Goal: Obtain resource: Obtain resource

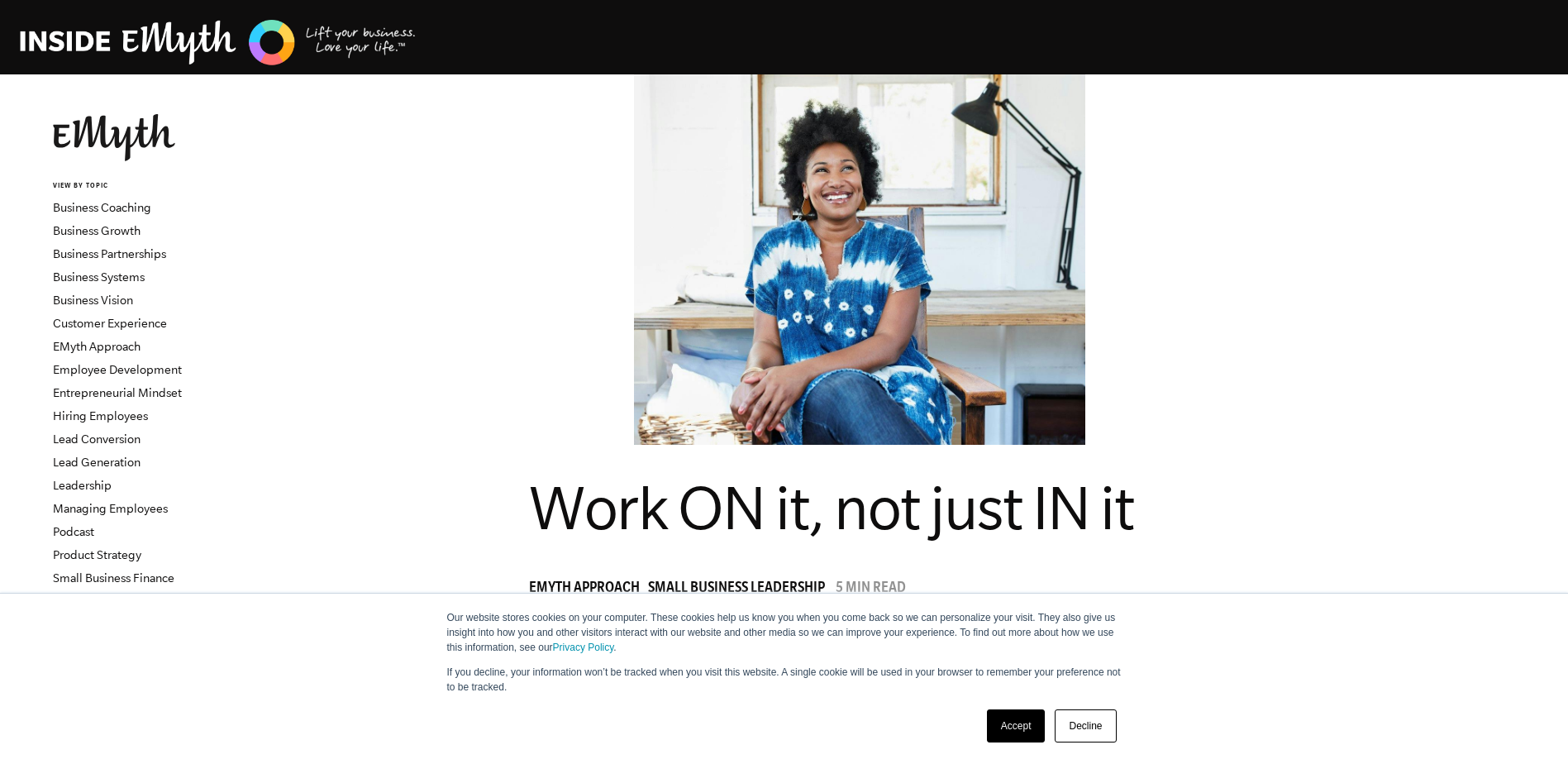
click at [1009, 725] on link "Accept" at bounding box center [1016, 725] width 59 height 33
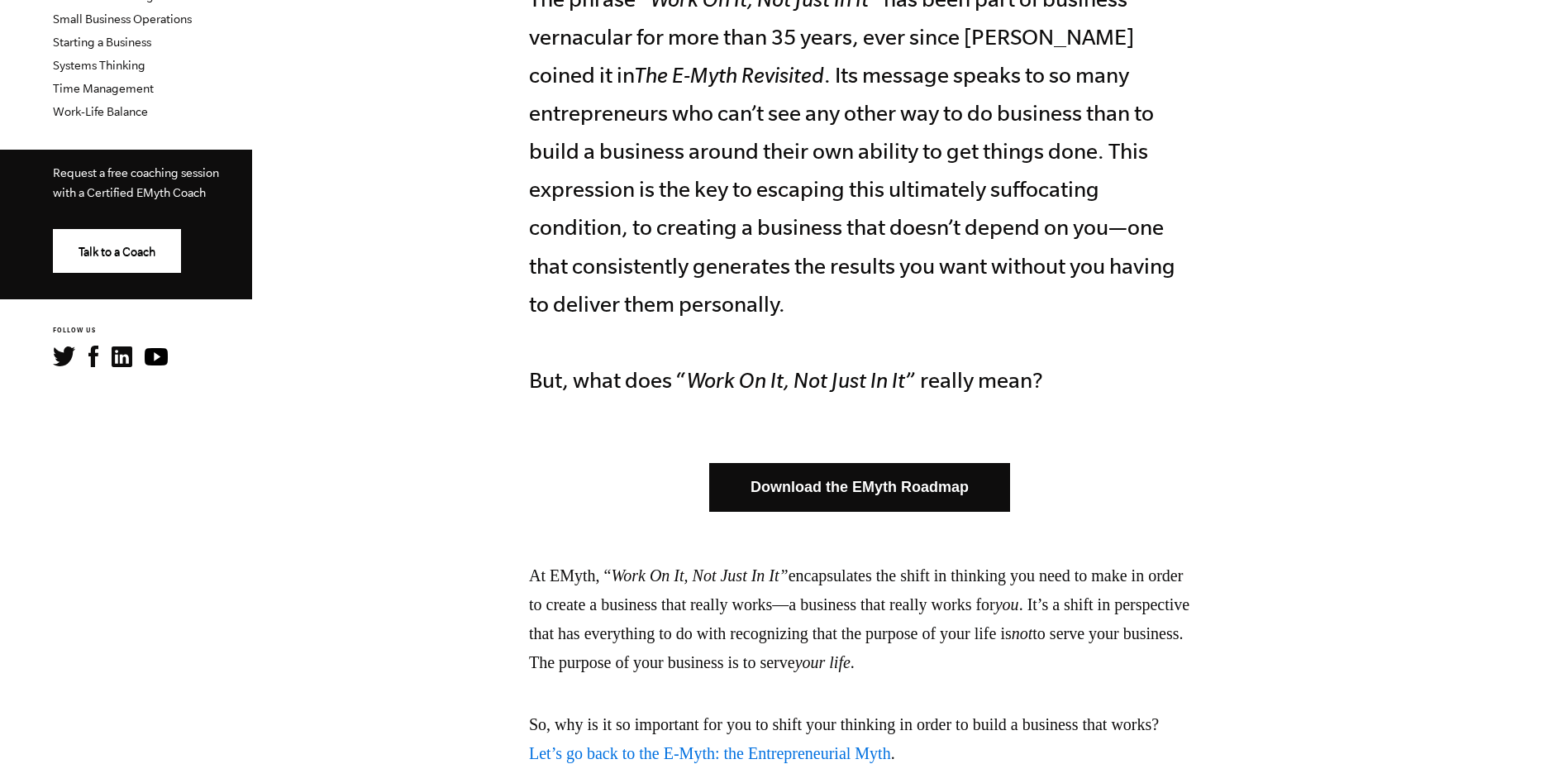
scroll to position [724, 0]
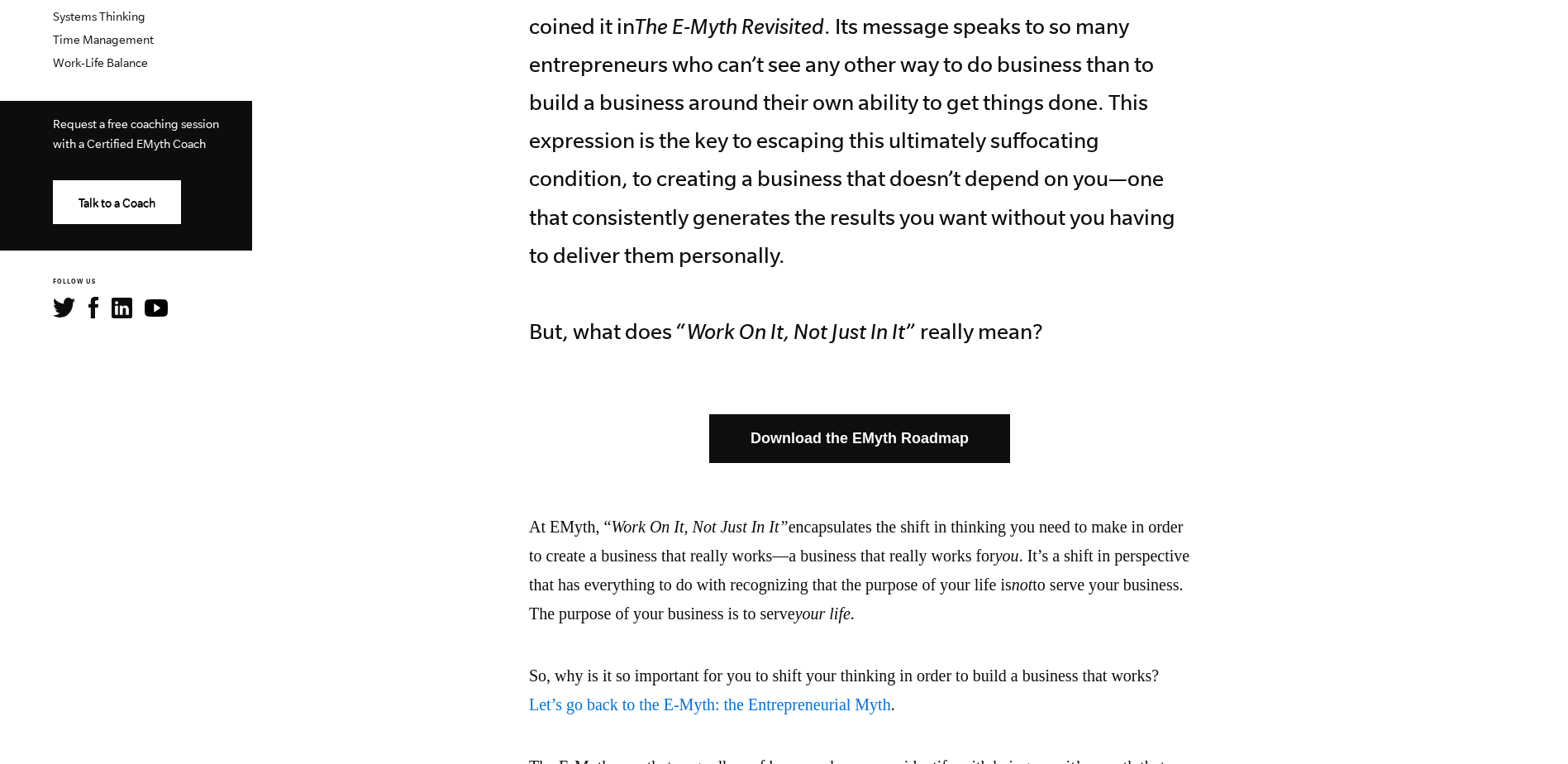
click at [846, 440] on link "Download the EMyth Roadmap" at bounding box center [859, 438] width 301 height 49
click at [638, 298] on p "The phrase “ Work On It, Not Just In It ” has been part of business vernacular …" at bounding box center [859, 140] width 661 height 419
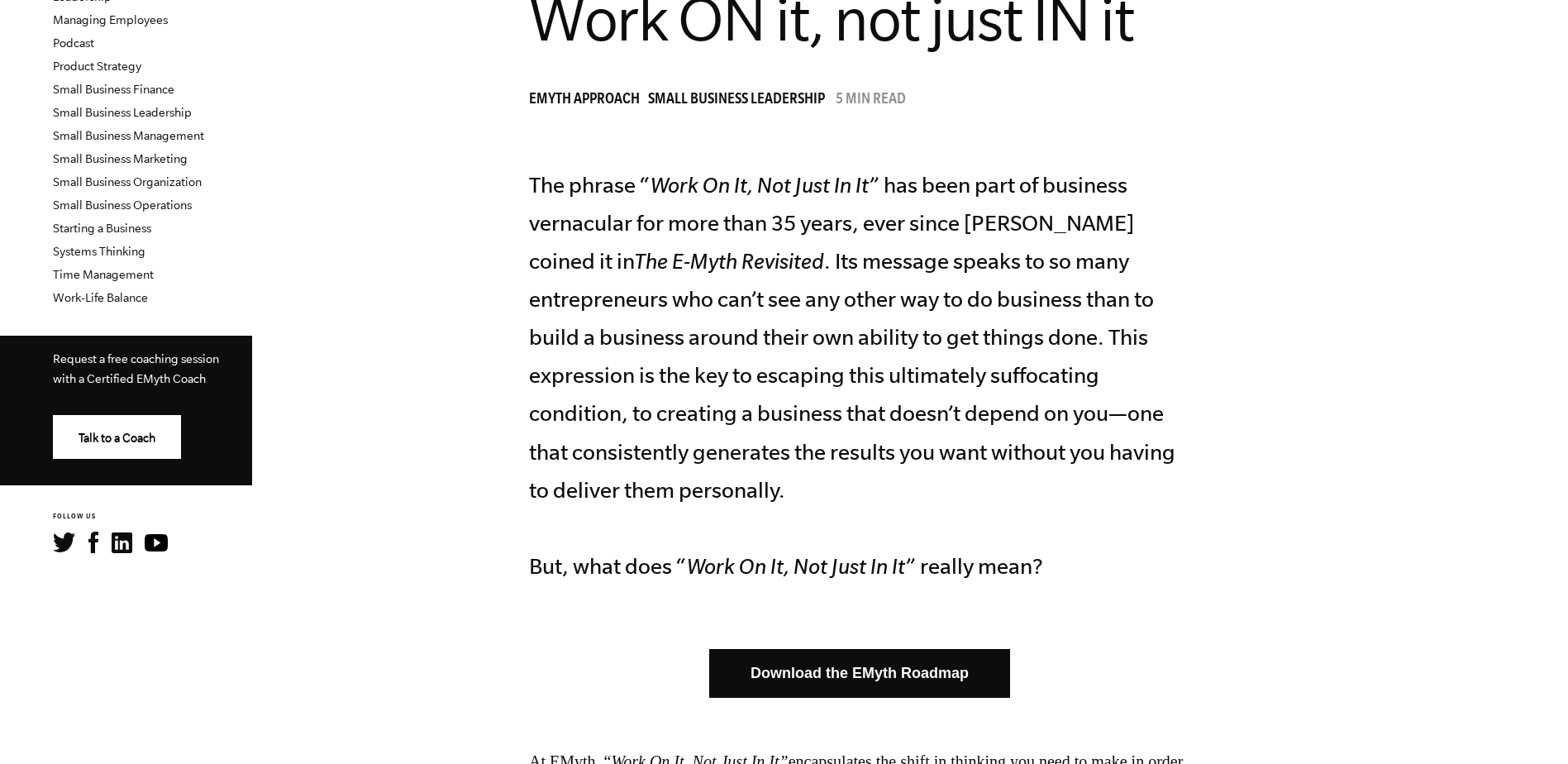
scroll to position [476, 0]
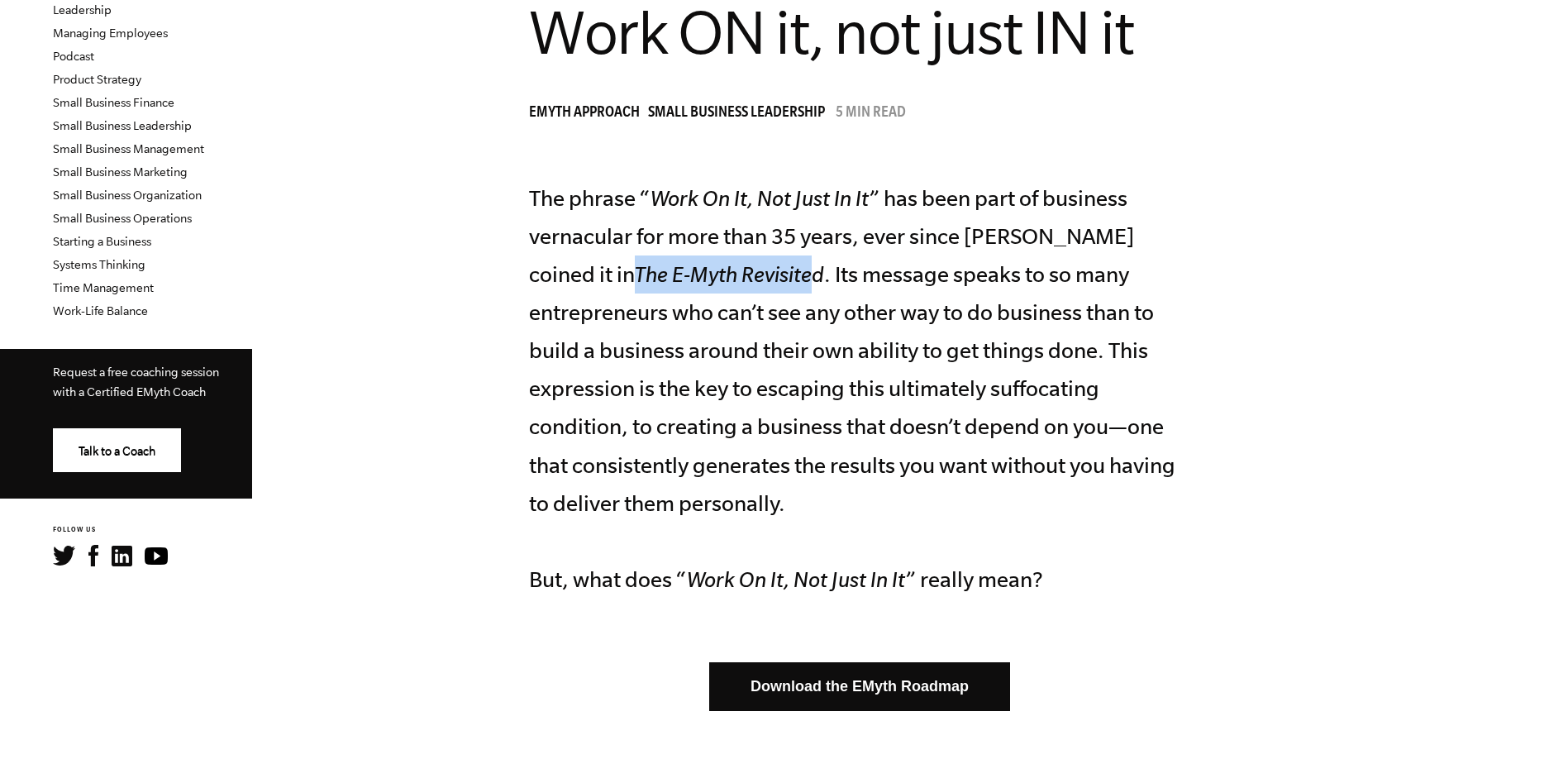
drag, startPoint x: 629, startPoint y: 267, endPoint x: 808, endPoint y: 279, distance: 179.4
click at [808, 279] on icon "The E-Myth Revisited" at bounding box center [729, 274] width 189 height 24
drag, startPoint x: 808, startPoint y: 279, endPoint x: 1182, endPoint y: 229, distance: 377.3
click at [1190, 224] on p "The phrase “ Work On It, Not Just In It ” has been part of business vernacular …" at bounding box center [859, 388] width 661 height 419
drag, startPoint x: 1022, startPoint y: 233, endPoint x: 813, endPoint y: 270, distance: 212.2
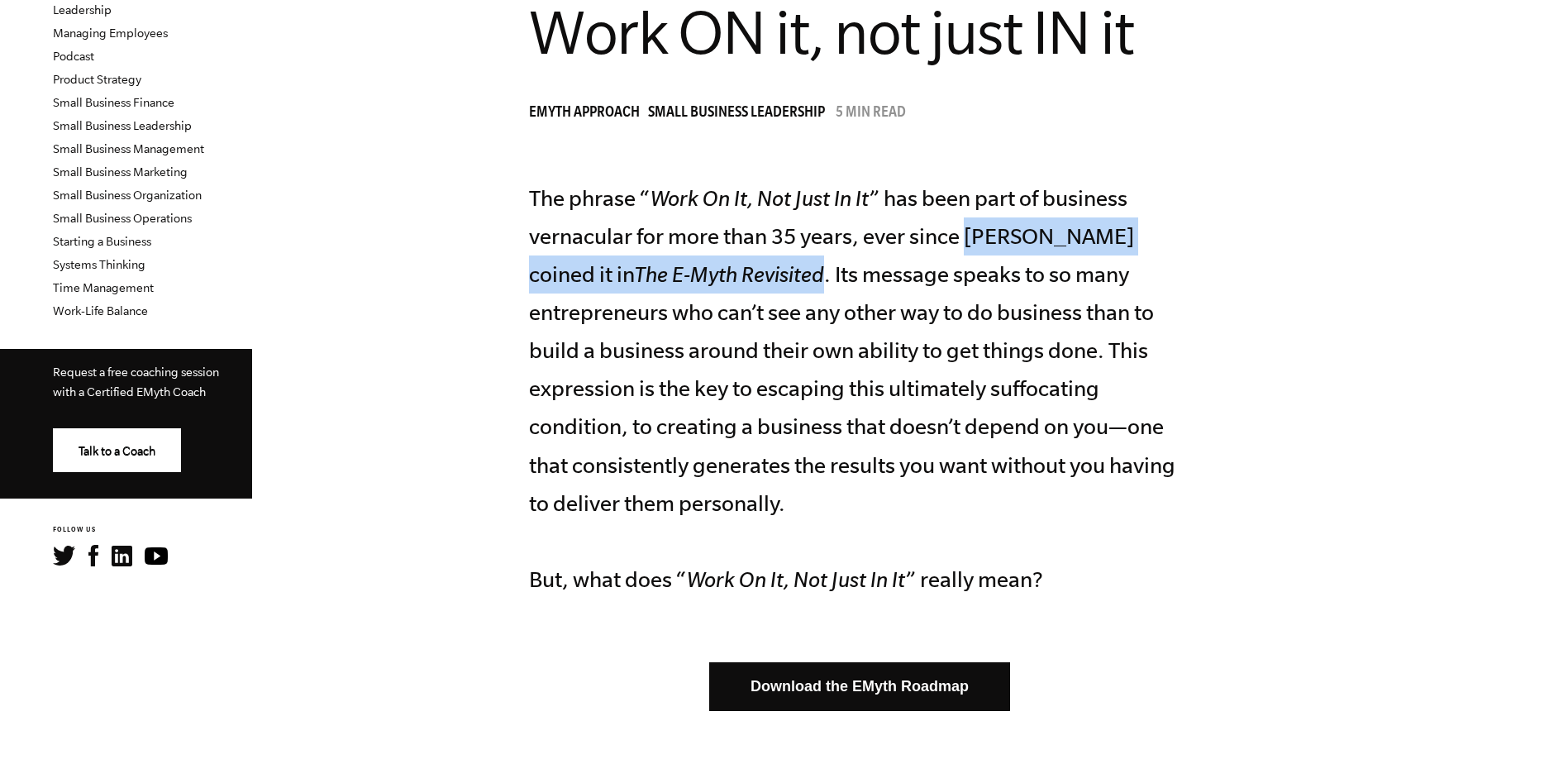
click at [813, 270] on p "The phrase “ Work On It, Not Just In It ” has been part of business vernacular …" at bounding box center [859, 388] width 661 height 419
drag, startPoint x: 813, startPoint y: 270, endPoint x: 796, endPoint y: 275, distance: 17.7
copy p "Michael Gerber coined it in The E-Myth Revisited"
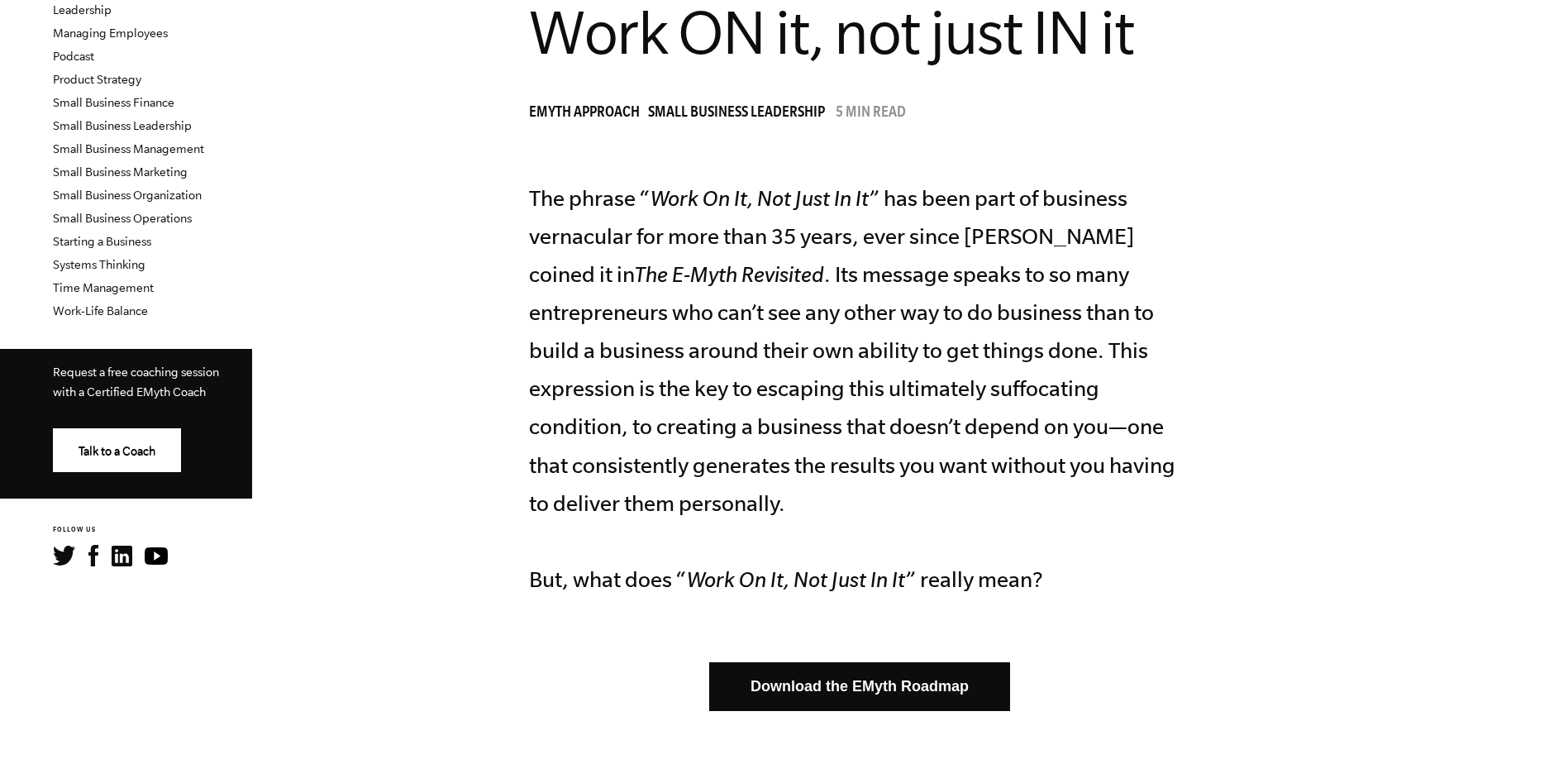
click at [853, 293] on p "The phrase “ Work On It, Not Just In It ” has been part of business vernacular …" at bounding box center [859, 388] width 661 height 419
